Goal: Information Seeking & Learning: Learn about a topic

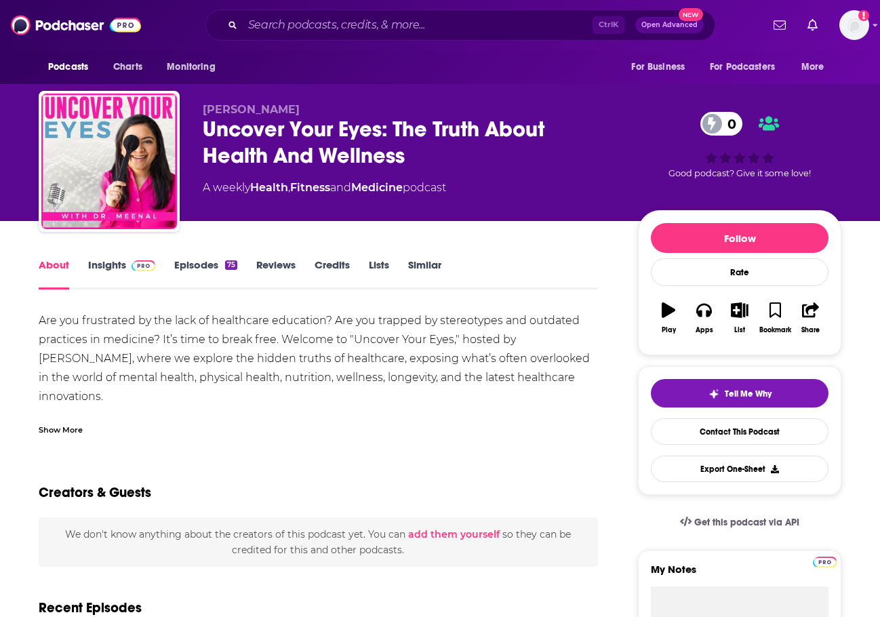
click at [128, 273] on link "Insights" at bounding box center [121, 273] width 67 height 31
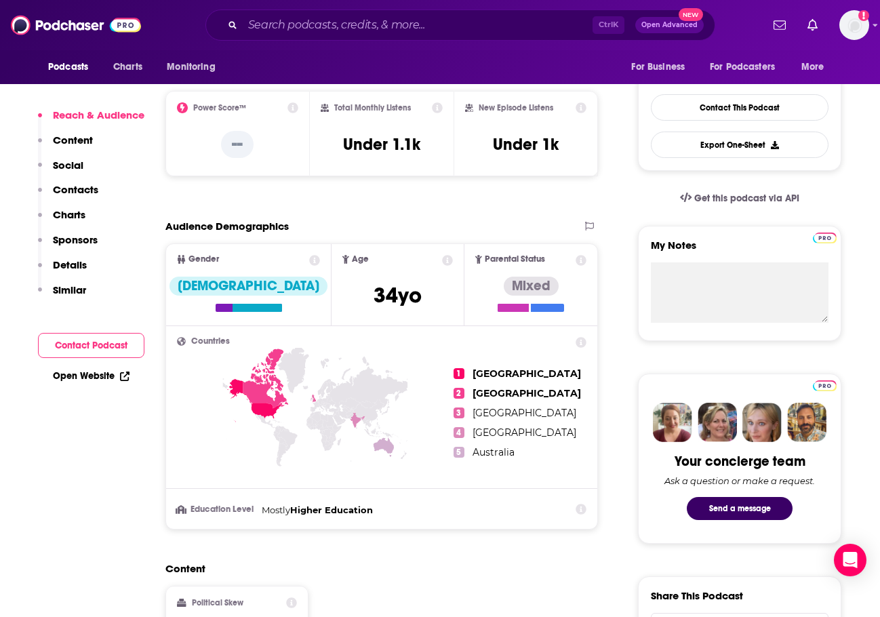
scroll to position [339, 0]
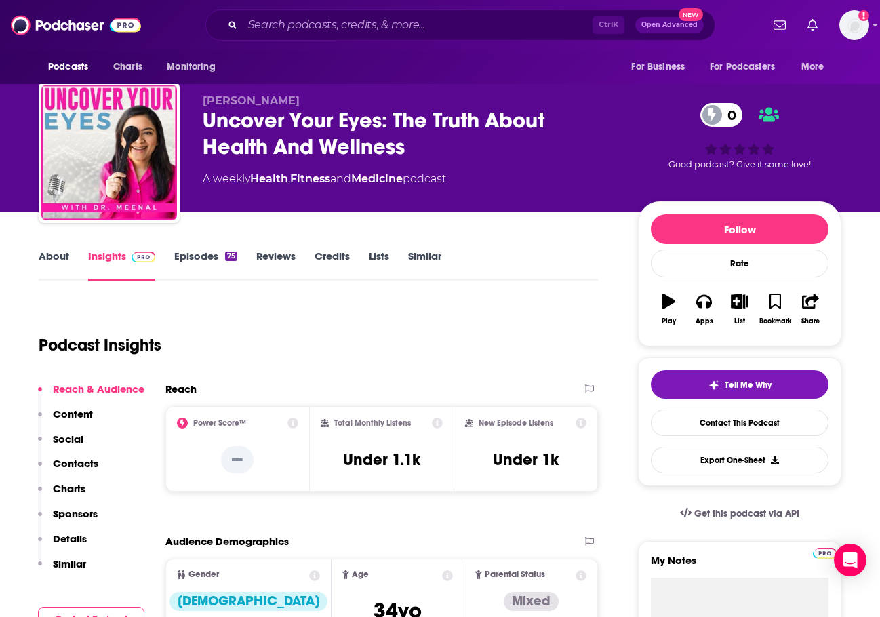
scroll to position [0, 0]
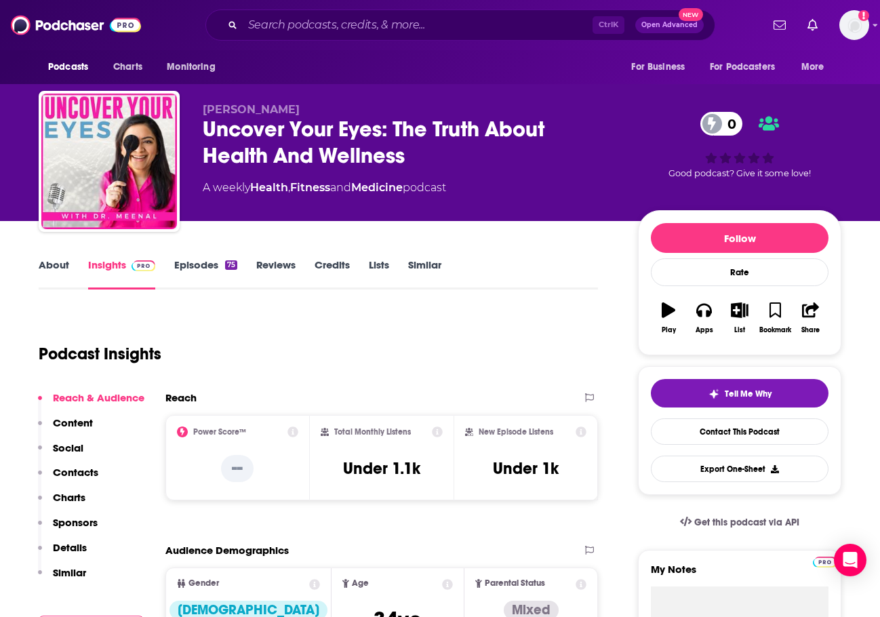
click at [45, 266] on link "About" at bounding box center [54, 273] width 31 height 31
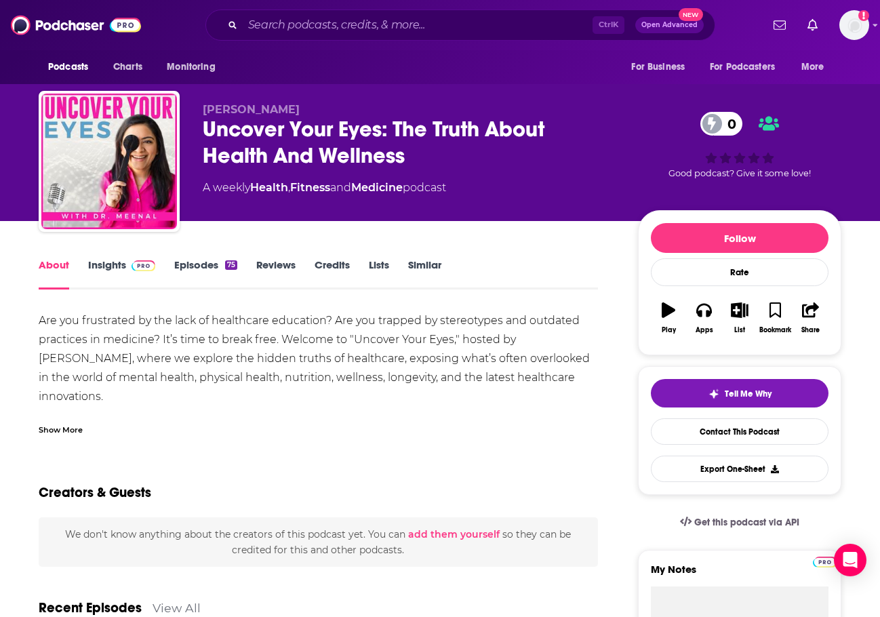
click at [79, 435] on div "Show More" at bounding box center [61, 428] width 44 height 13
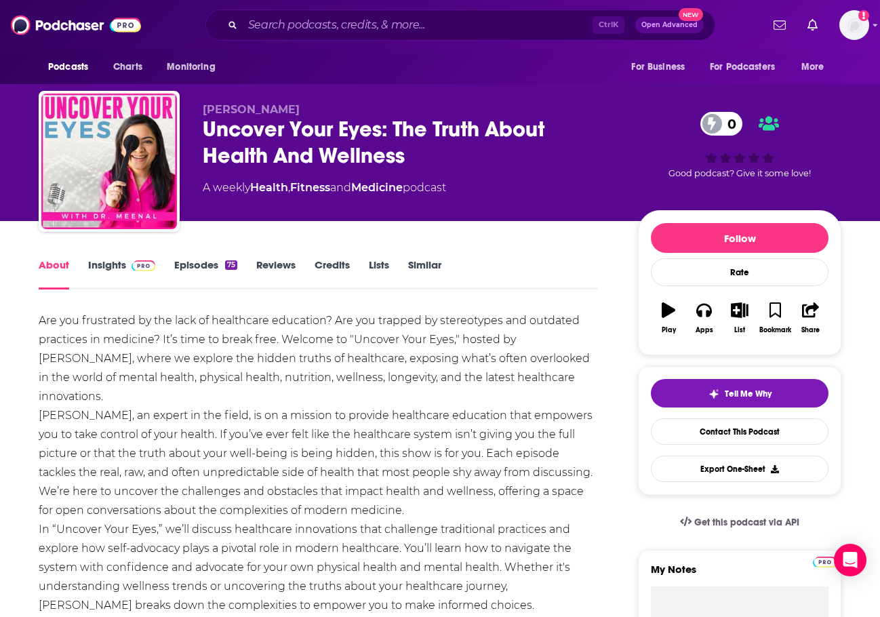
drag, startPoint x: 182, startPoint y: 363, endPoint x: 117, endPoint y: 395, distance: 72.8
copy div "explore the hidden truths of healthcare, exposing what’s often overlooked in th…"
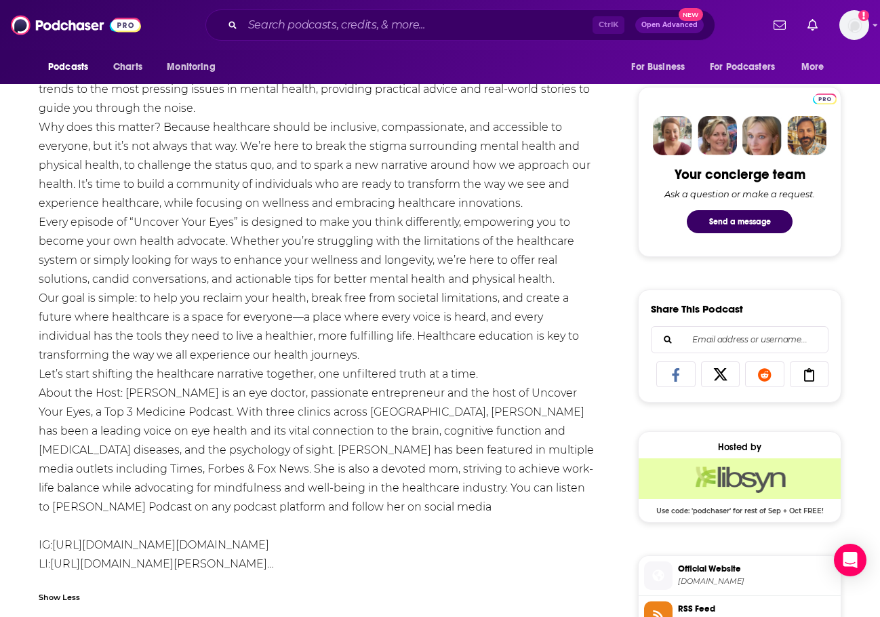
scroll to position [610, 0]
click at [533, 310] on div "Are you frustrated by the lack of healthcare education? Are you trapped by ster…" at bounding box center [318, 137] width 559 height 873
click at [577, 281] on div "Are you frustrated by the lack of healthcare education? Are you trapped by ster…" at bounding box center [318, 137] width 559 height 873
click at [585, 290] on div "Are you frustrated by the lack of healthcare education? Are you trapped by ster…" at bounding box center [318, 137] width 559 height 873
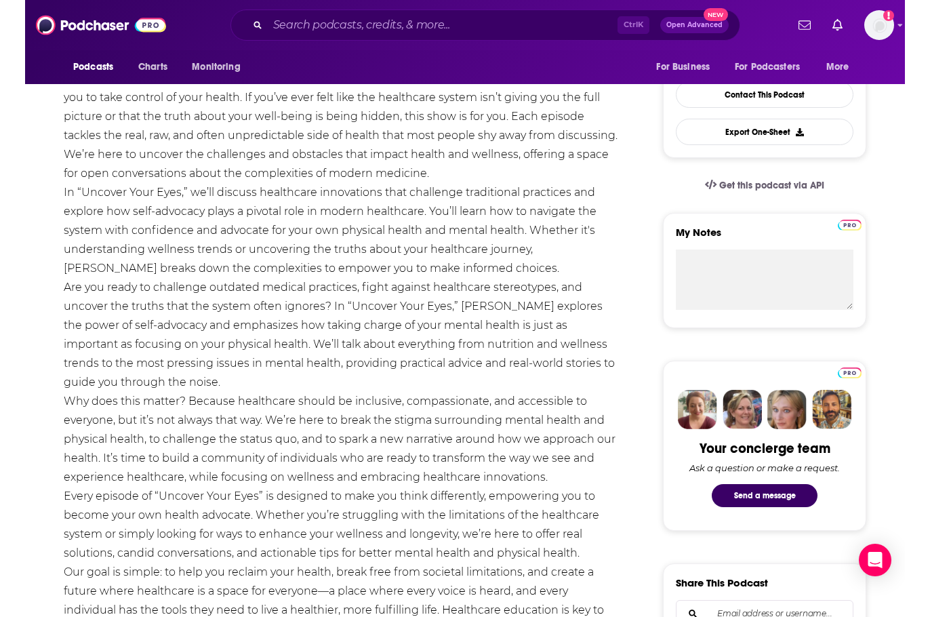
scroll to position [271, 0]
